Goal: Entertainment & Leisure: Consume media (video, audio)

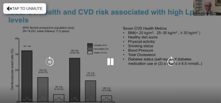
scroll to position [214, 0]
click at [52, 58] on icon "Video Player" at bounding box center [49, 62] width 11 height 11
click at [172, 62] on icon "Video Player" at bounding box center [171, 62] width 11 height 11
click at [41, 9] on button "Tap to unmute" at bounding box center [24, 8] width 43 height 11
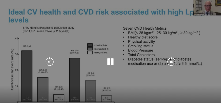
scroll to position [397, 0]
